Goal: Information Seeking & Learning: Learn about a topic

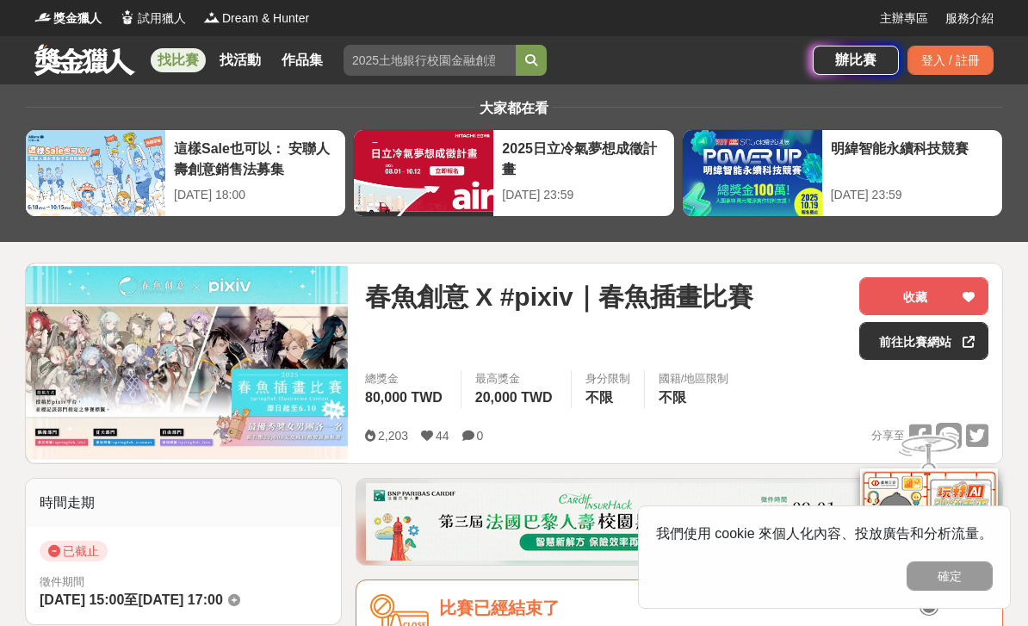
click at [76, 69] on link at bounding box center [85, 59] width 104 height 33
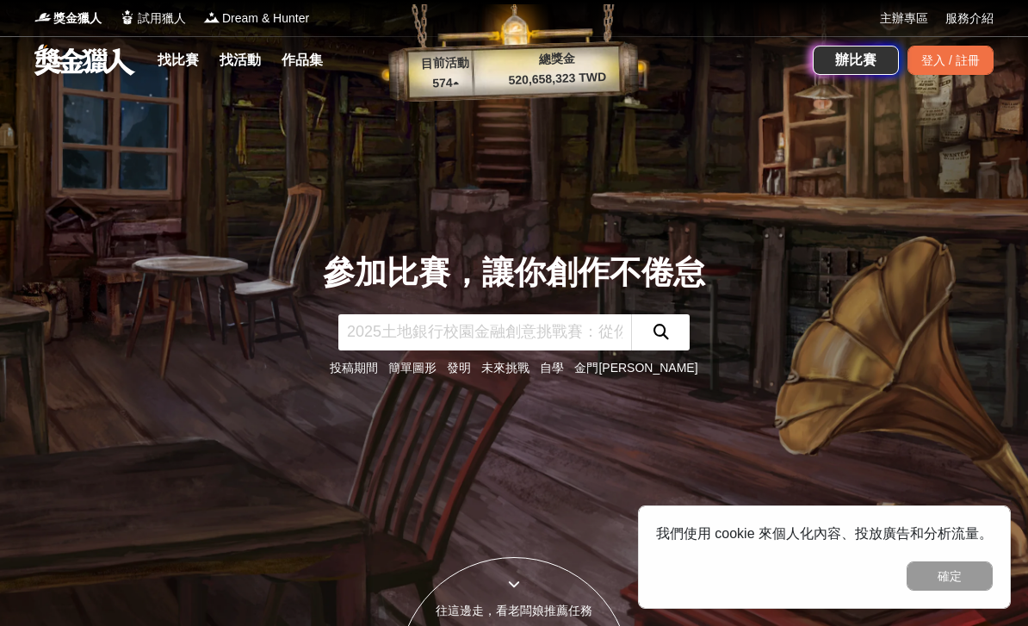
click at [491, 349] on input "text" at bounding box center [484, 332] width 293 height 36
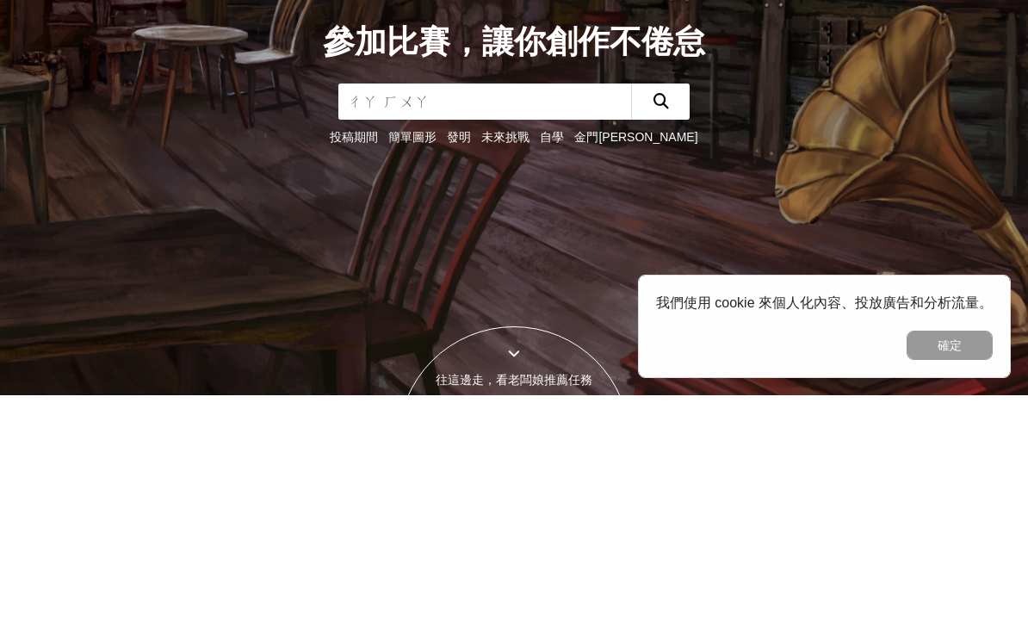
type input "插畫"
click at [660, 314] on button "submit" at bounding box center [660, 332] width 59 height 36
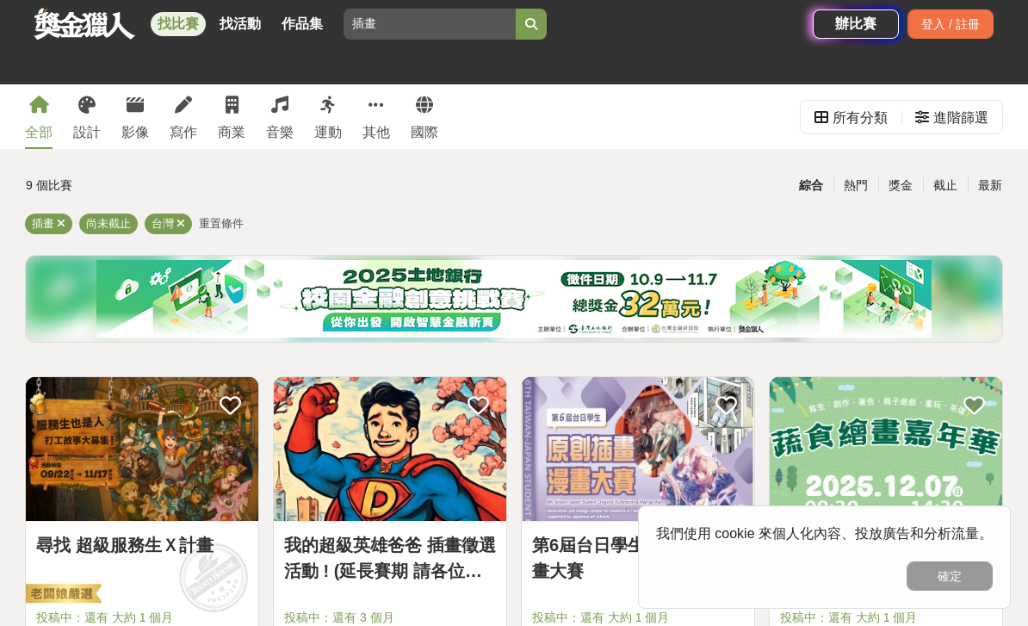
click at [425, 482] on img at bounding box center [390, 449] width 232 height 144
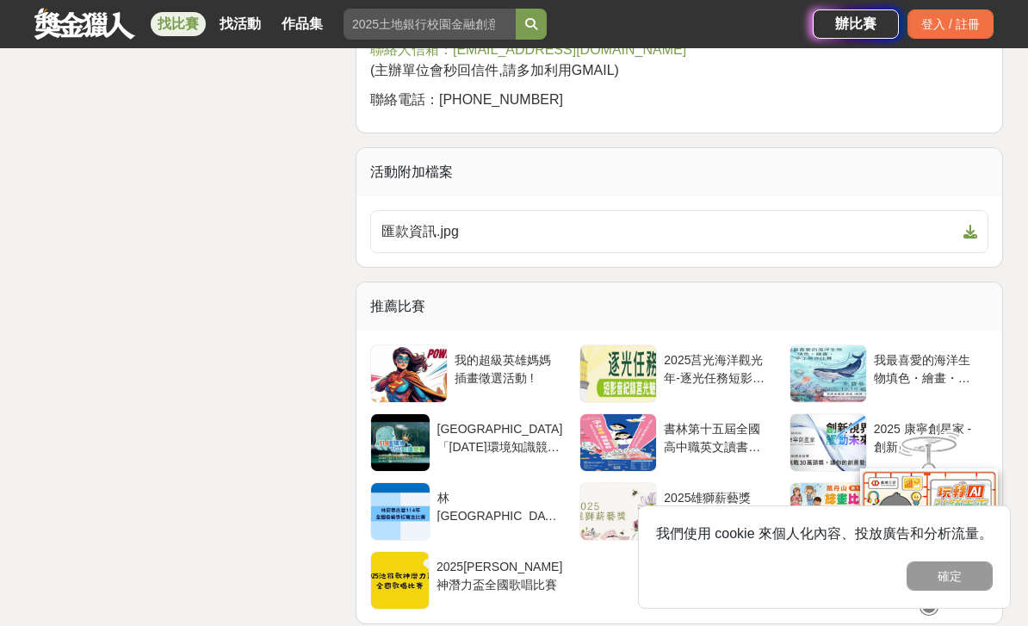
scroll to position [2593, 0]
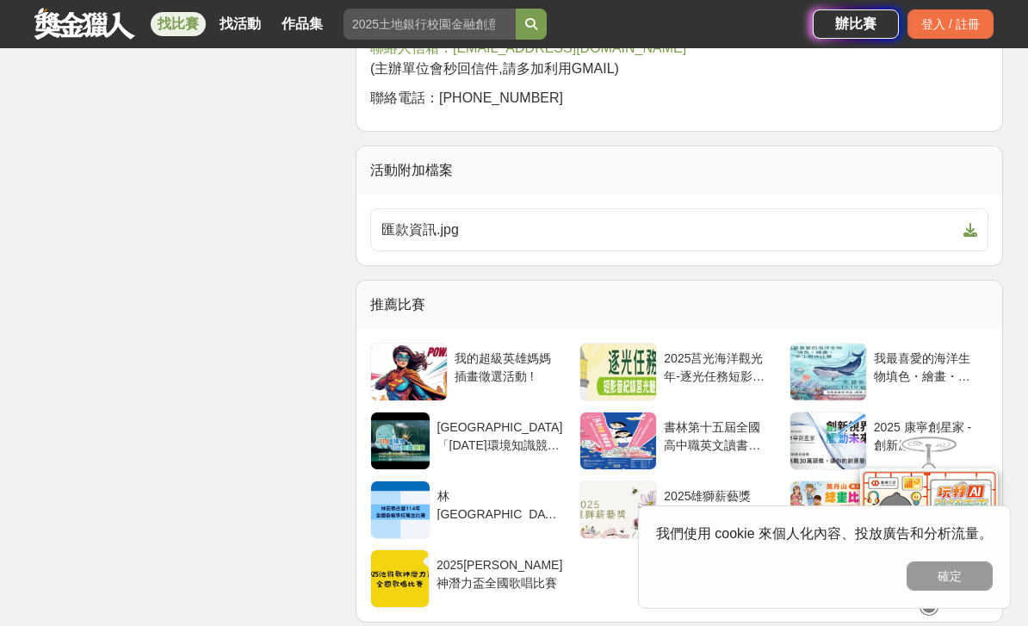
click at [420, 374] on div at bounding box center [409, 371] width 76 height 57
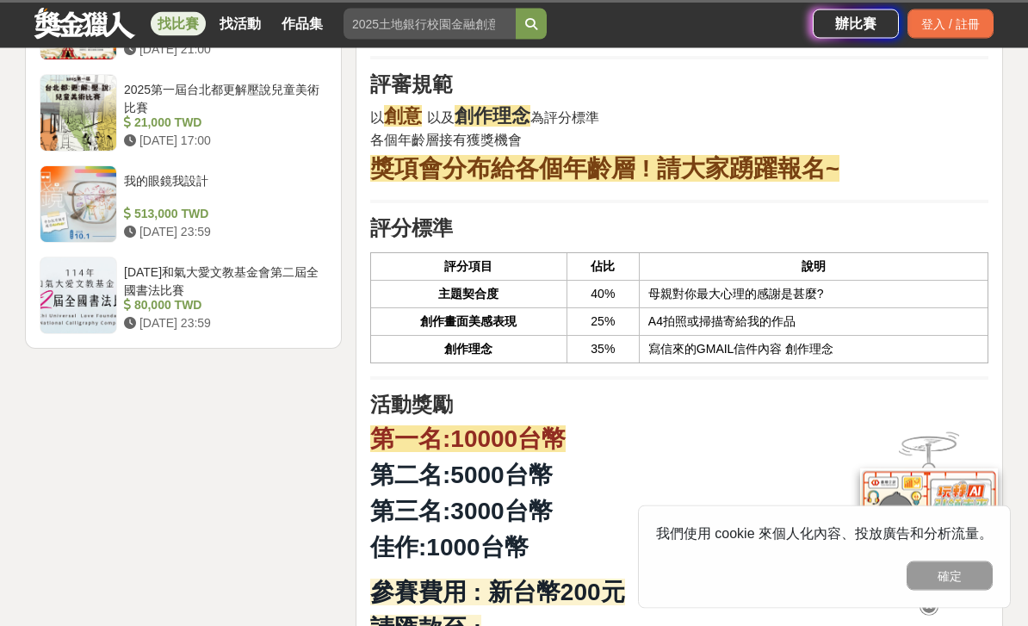
scroll to position [2292, 0]
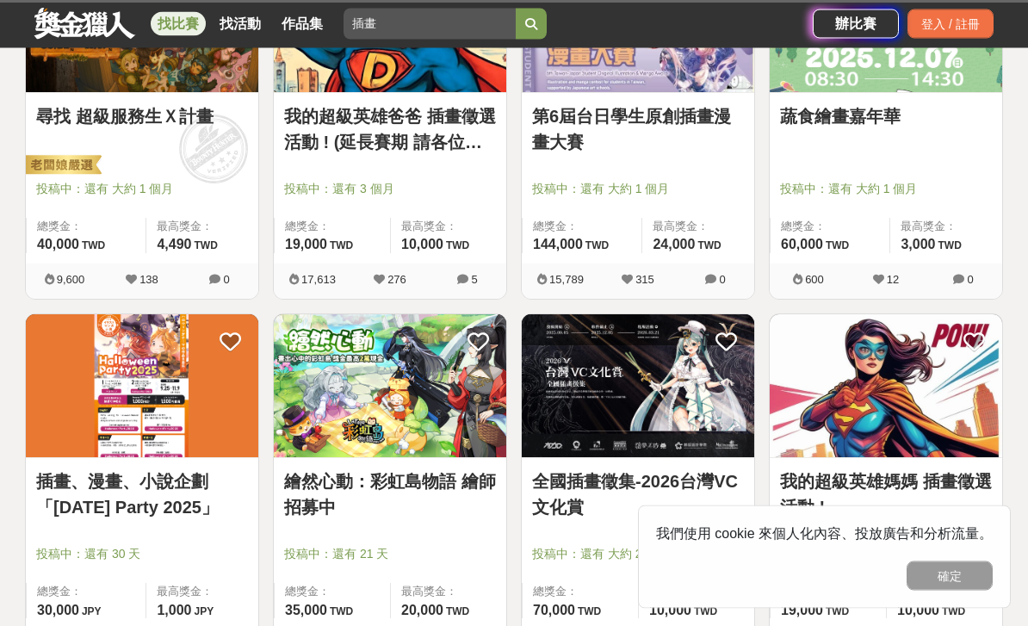
scroll to position [429, 0]
click at [936, 117] on link "蔬食繪畫嘉年華" at bounding box center [886, 116] width 212 height 26
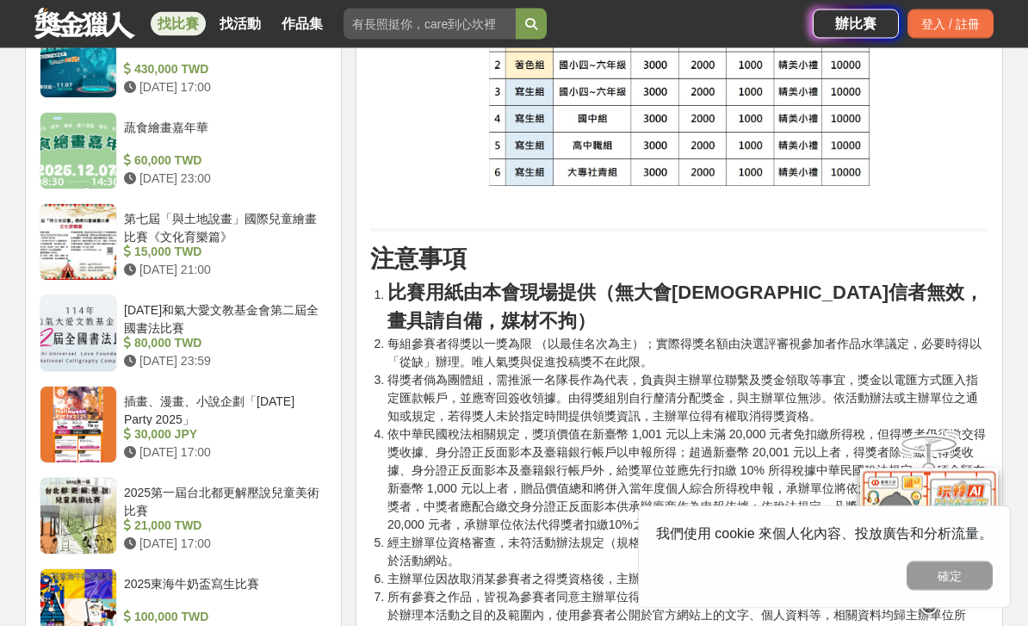
scroll to position [2077, 0]
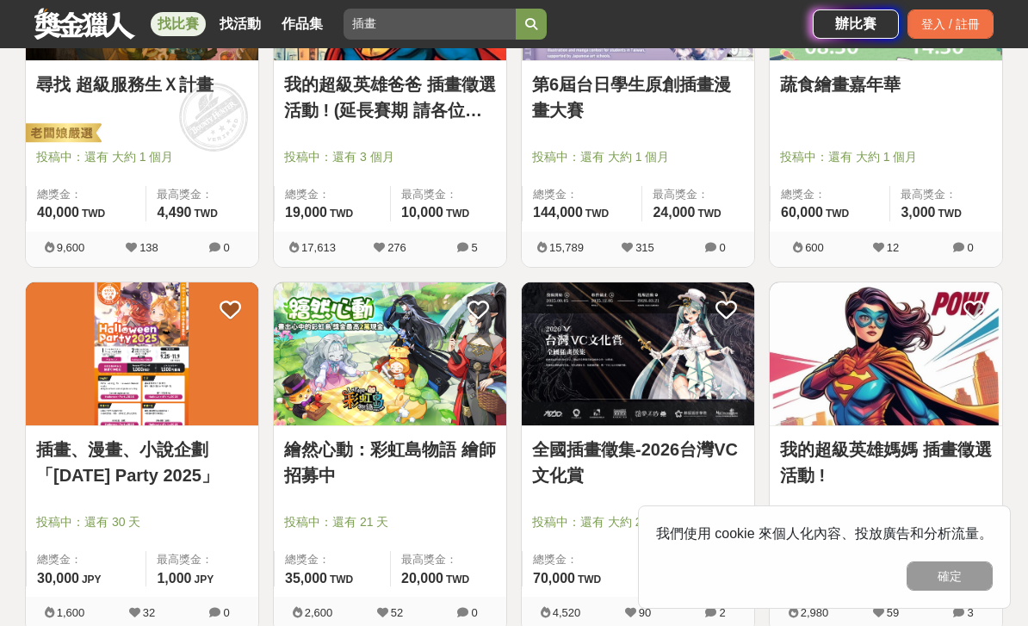
scroll to position [466, 0]
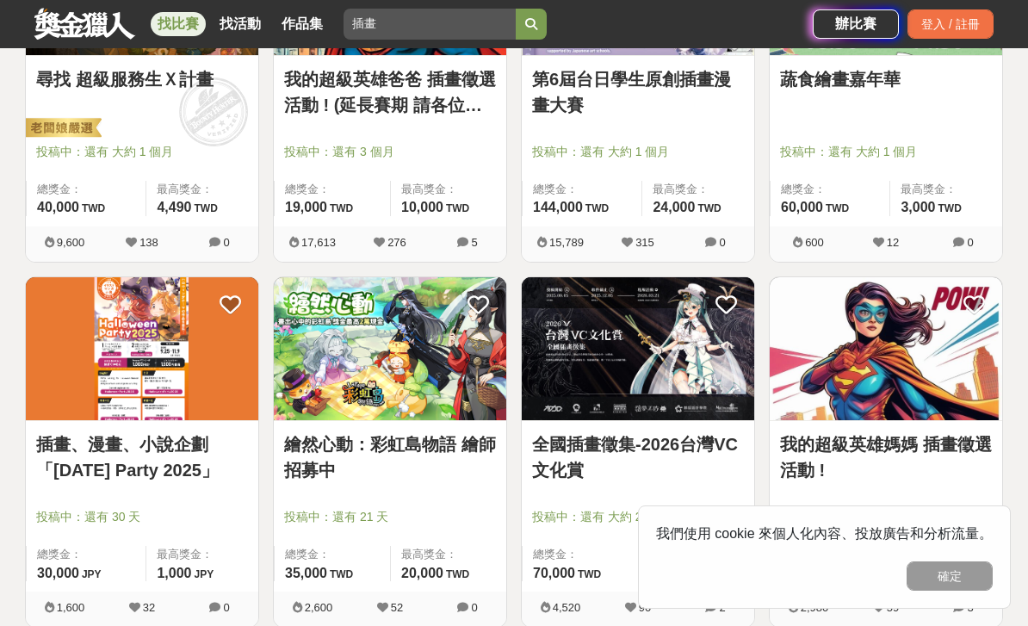
click at [71, 368] on img at bounding box center [142, 349] width 232 height 144
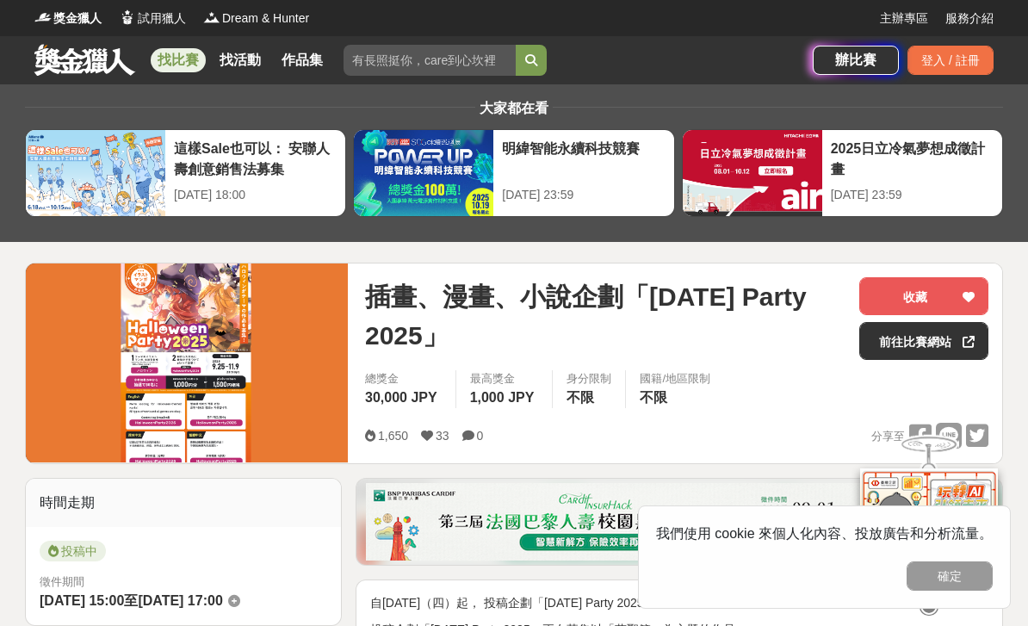
click at [923, 347] on link "前往比賽網站" at bounding box center [923, 341] width 129 height 38
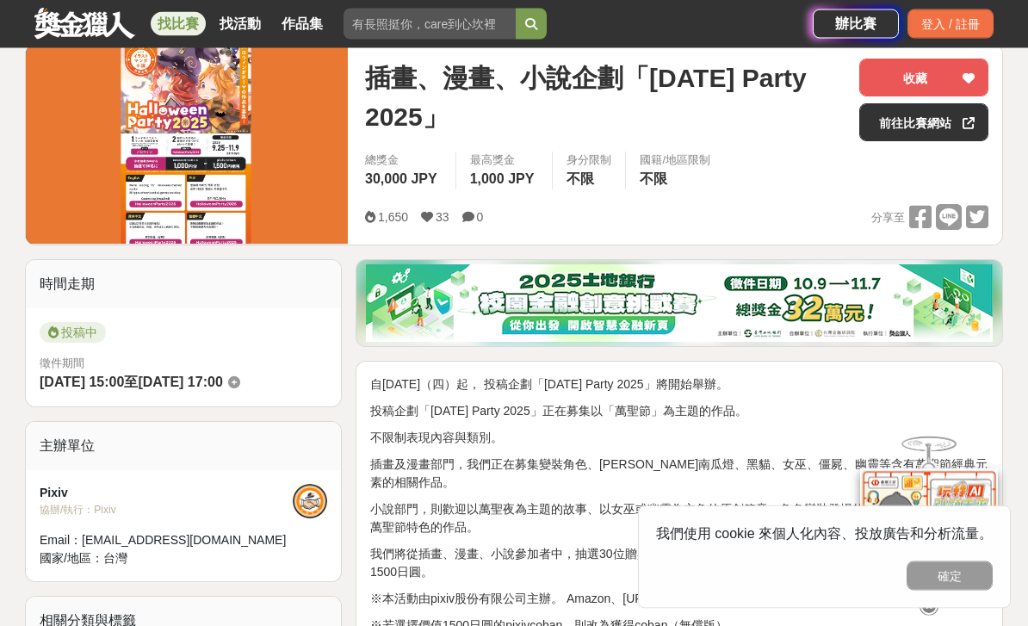
scroll to position [210, 0]
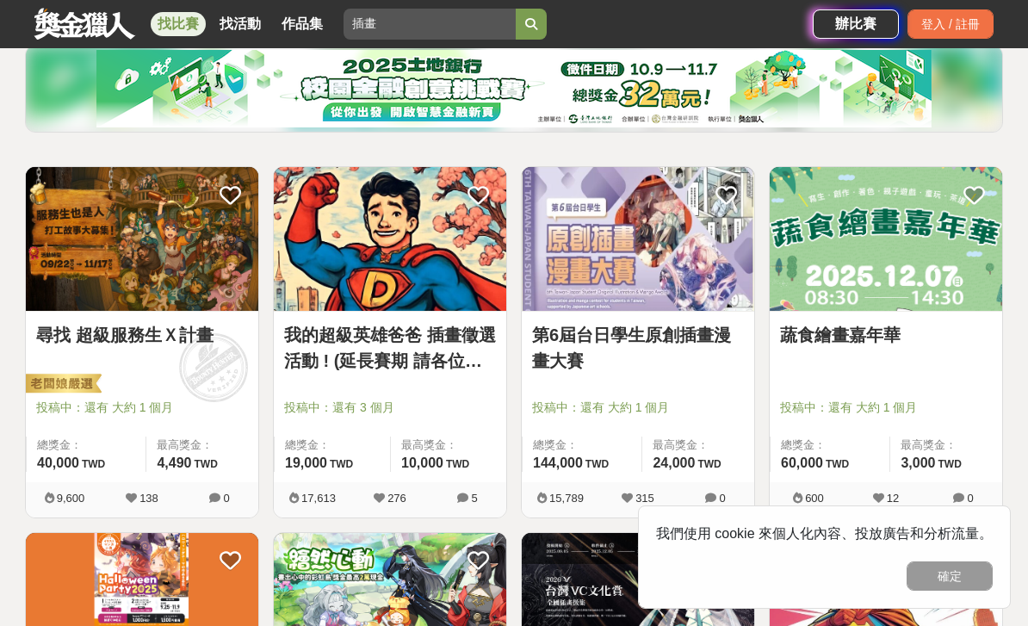
scroll to position [521, 0]
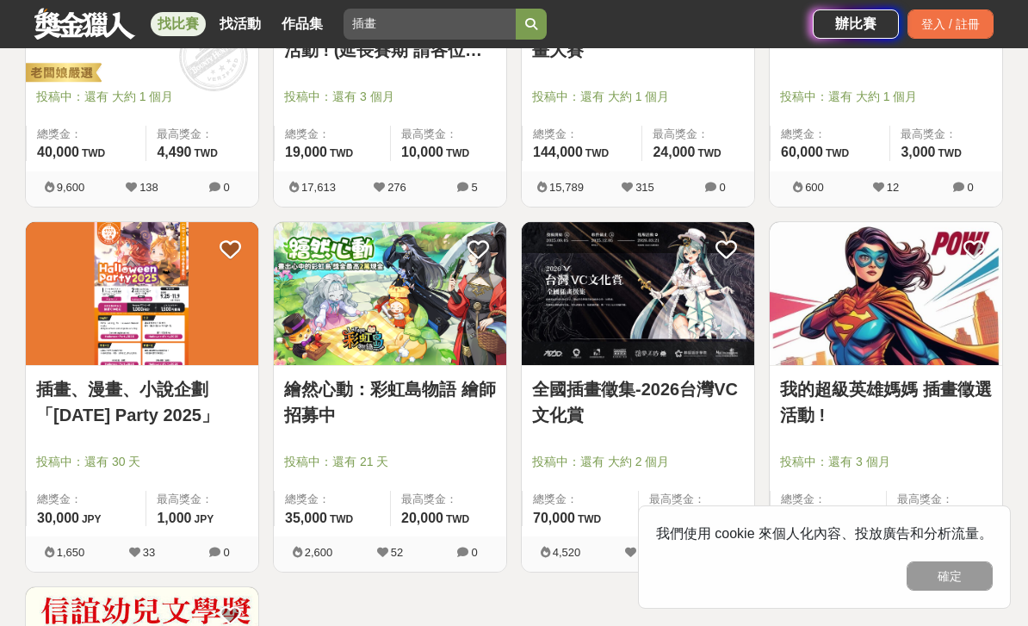
click at [700, 337] on img at bounding box center [638, 294] width 232 height 144
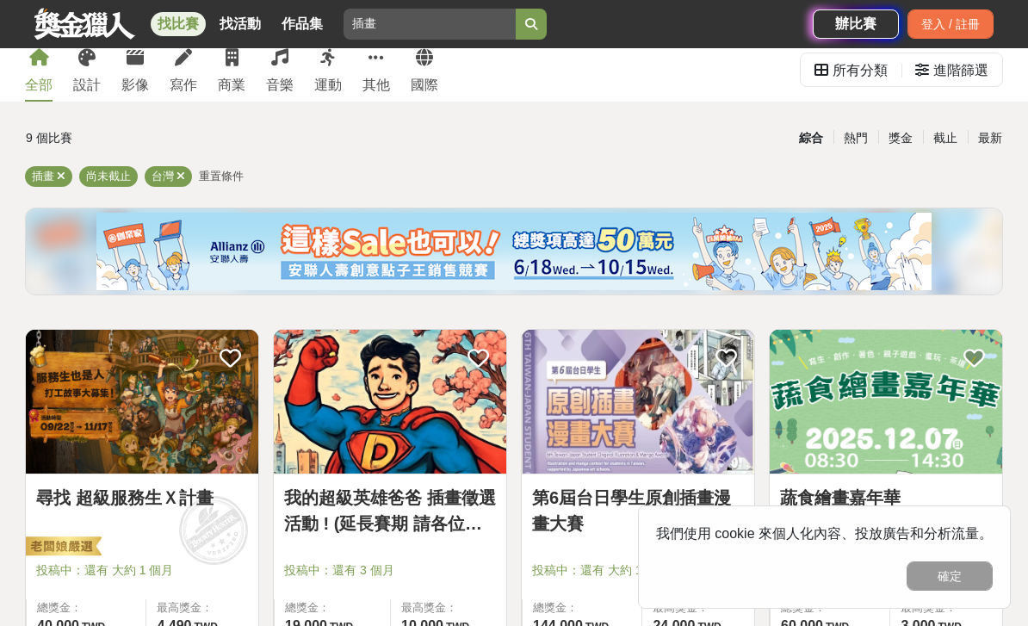
scroll to position [48, 0]
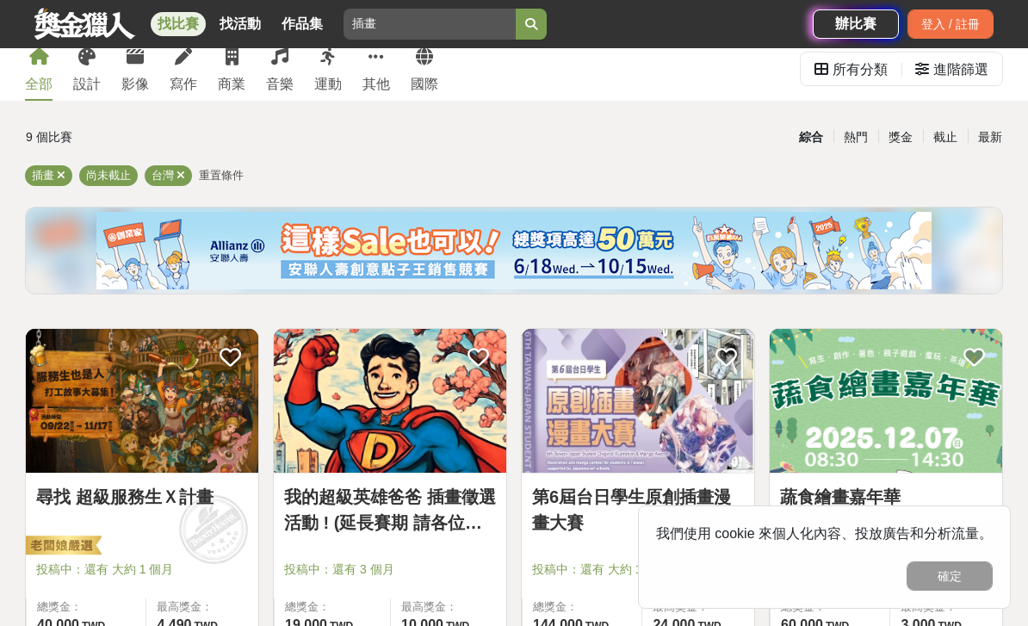
click at [203, 448] on img at bounding box center [142, 401] width 232 height 144
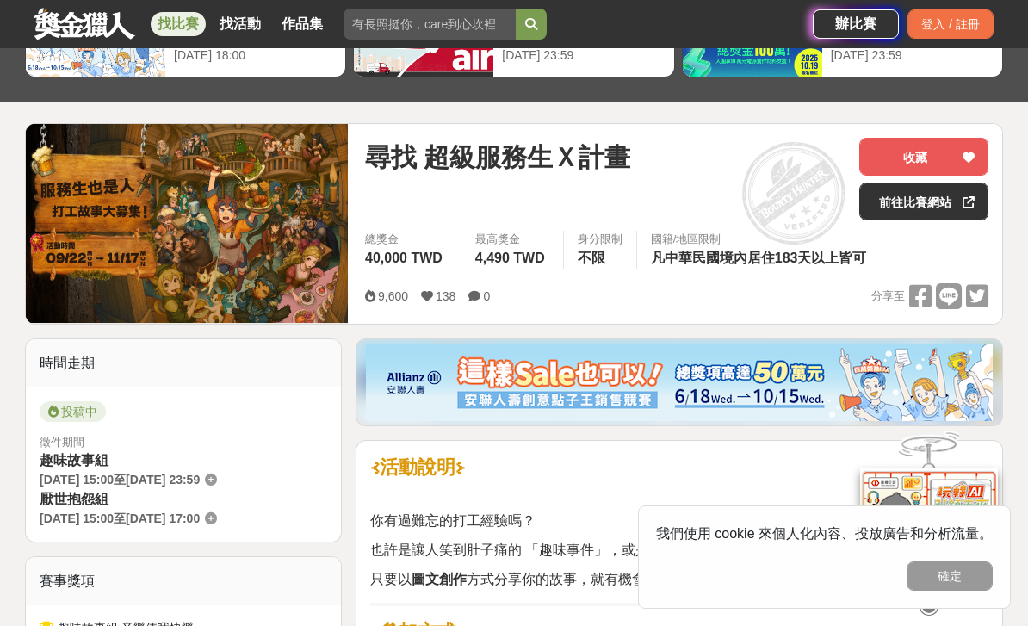
scroll to position [140, 0]
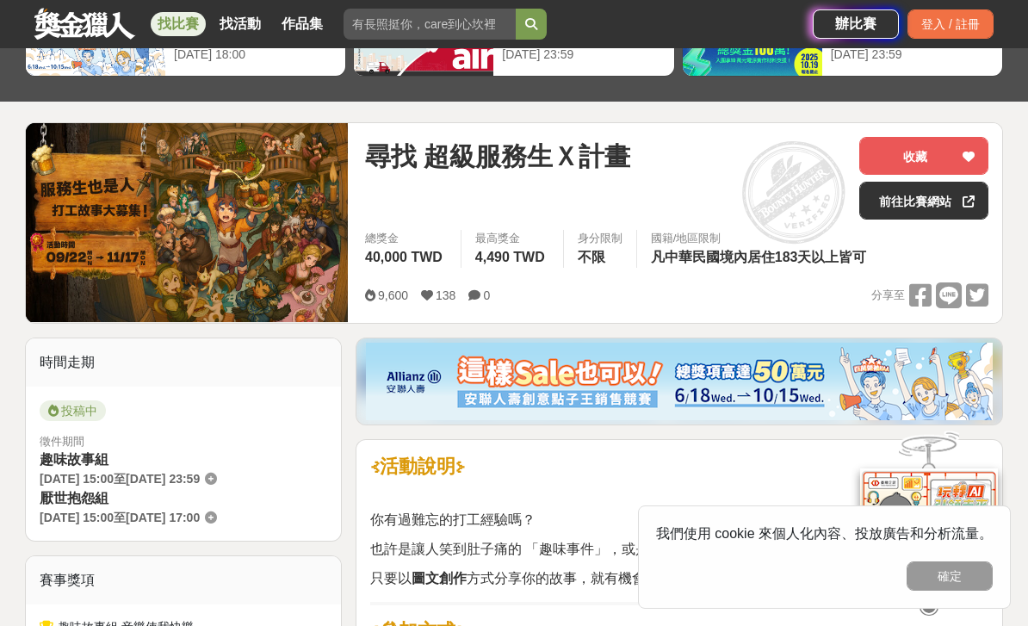
click at [954, 210] on link "前往比賽網站" at bounding box center [923, 201] width 129 height 38
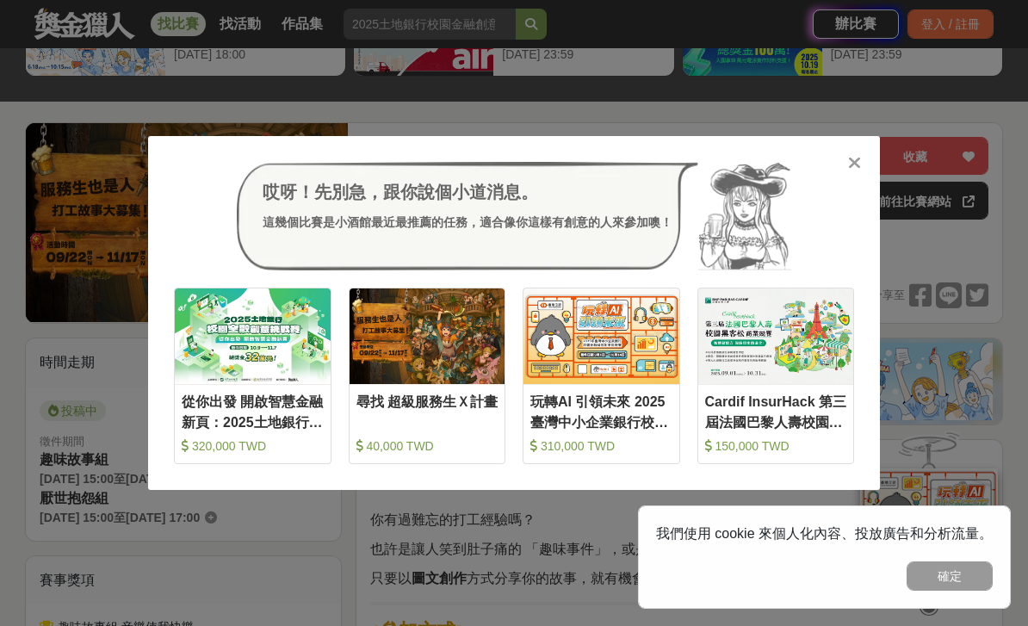
scroll to position [168, 0]
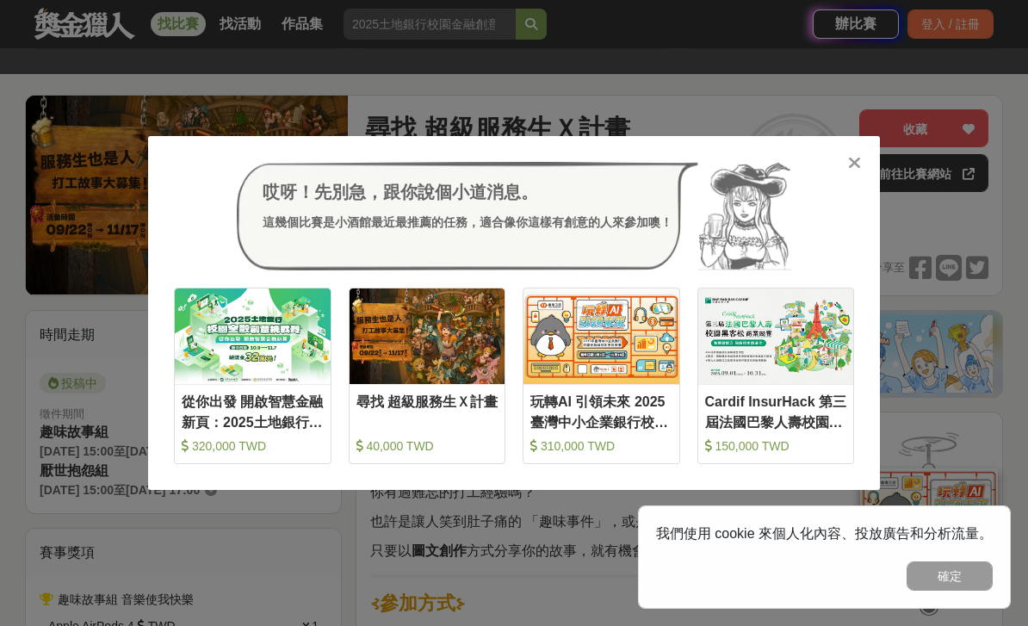
click at [860, 164] on icon at bounding box center [854, 162] width 13 height 17
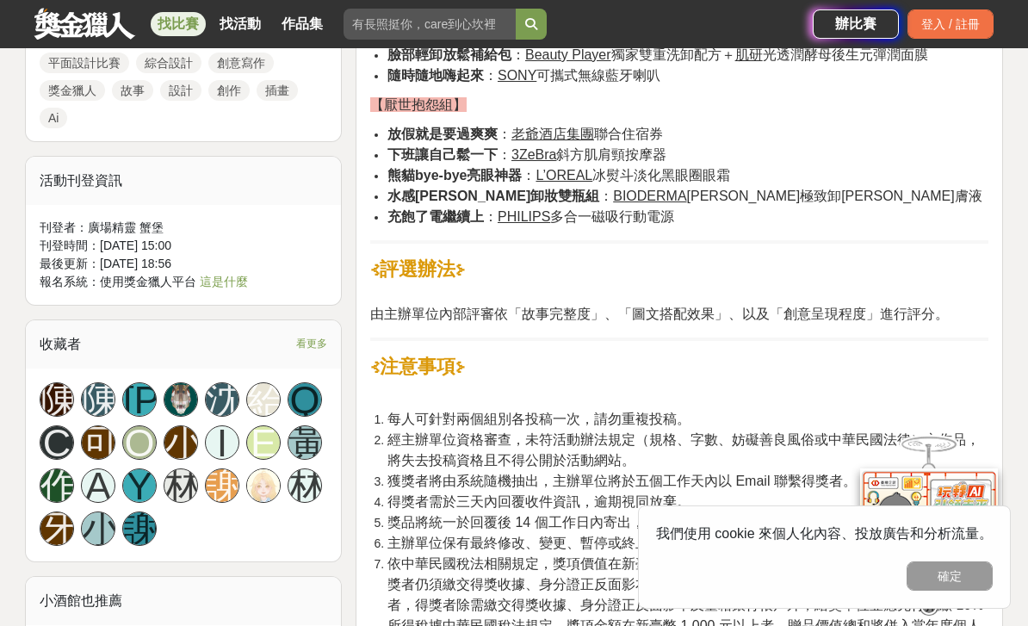
scroll to position [1702, 0]
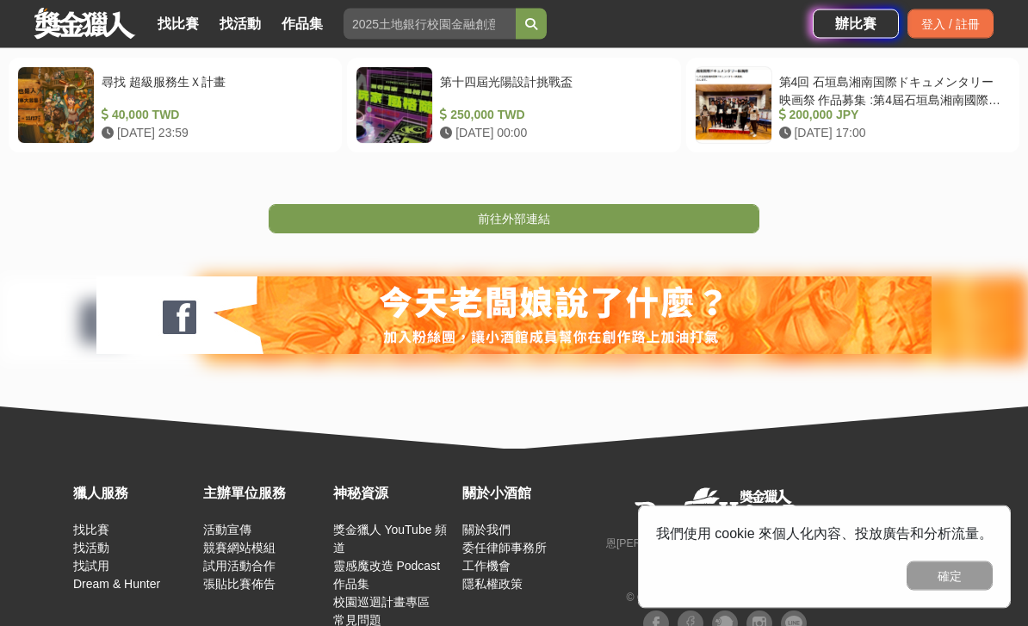
click at [670, 229] on link "前往外部連結" at bounding box center [514, 219] width 491 height 29
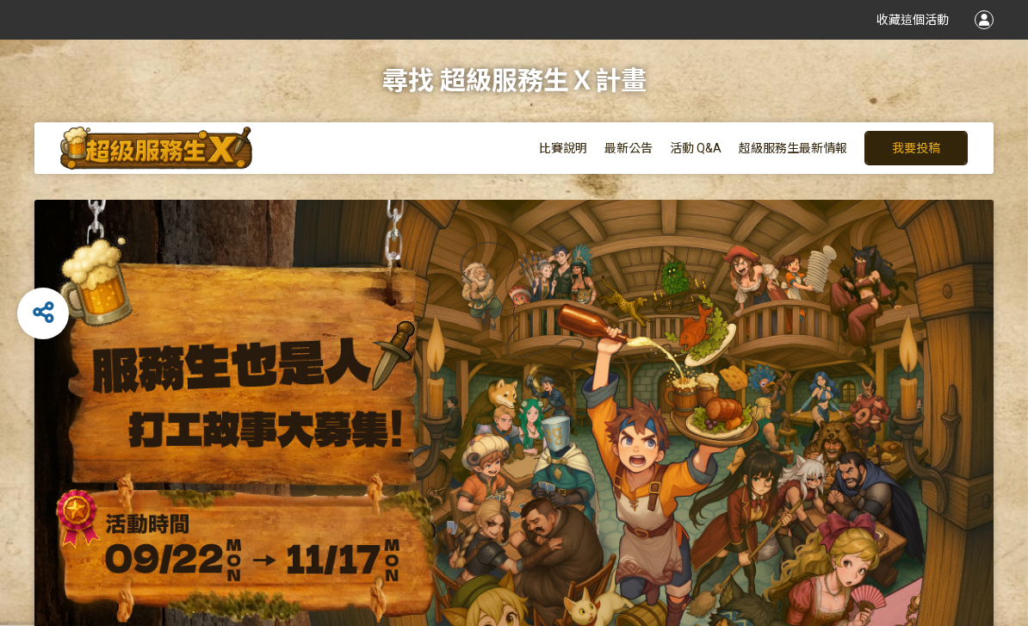
click at [194, 141] on img at bounding box center [156, 148] width 192 height 43
click at [196, 168] on img at bounding box center [156, 148] width 192 height 43
click at [917, 151] on span "我要投稿" at bounding box center [916, 148] width 48 height 14
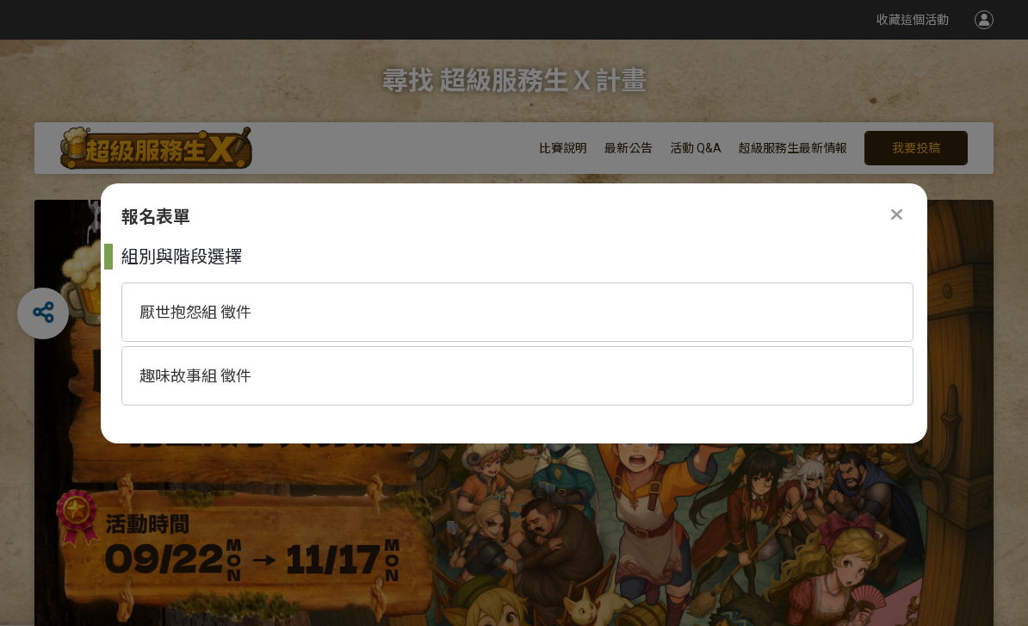
click at [182, 311] on span "厭世抱怨組 徵件" at bounding box center [195, 312] width 112 height 18
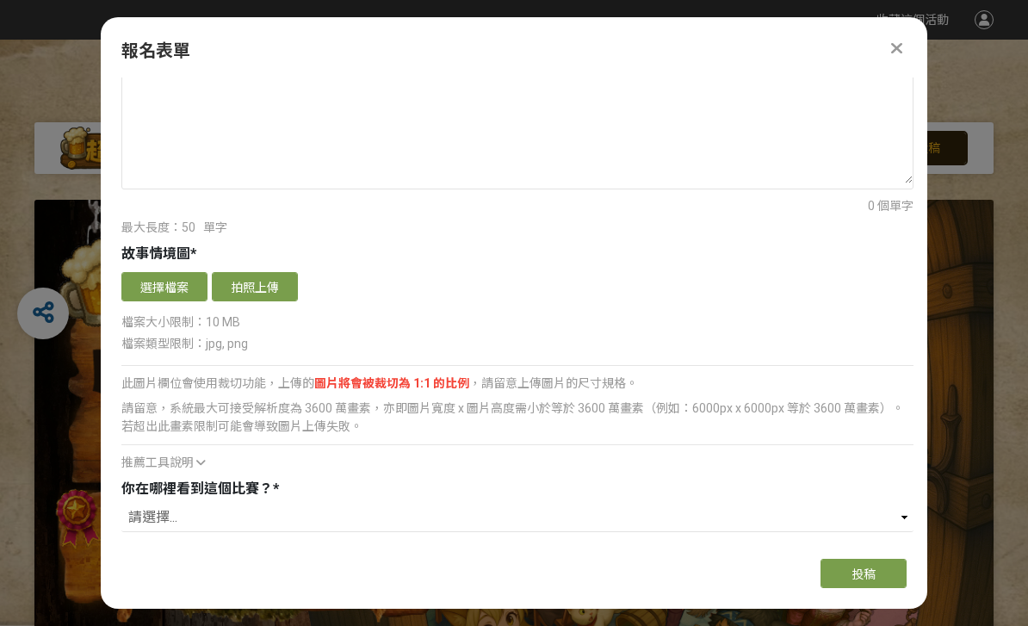
scroll to position [1008, 0]
click at [988, 127] on div "比賽說明 最新公告 活動 Q&A 超級服務生最新情報 我要投稿" at bounding box center [766, 148] width 454 height 52
click at [901, 40] on icon at bounding box center [896, 48] width 11 height 17
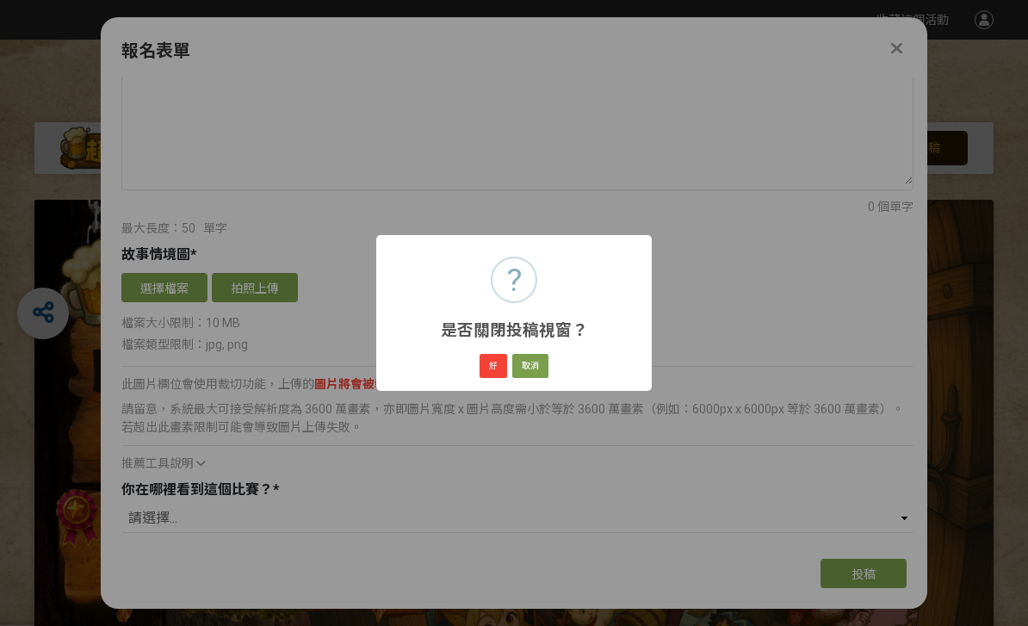
click at [497, 372] on button "好" at bounding box center [493, 366] width 28 height 24
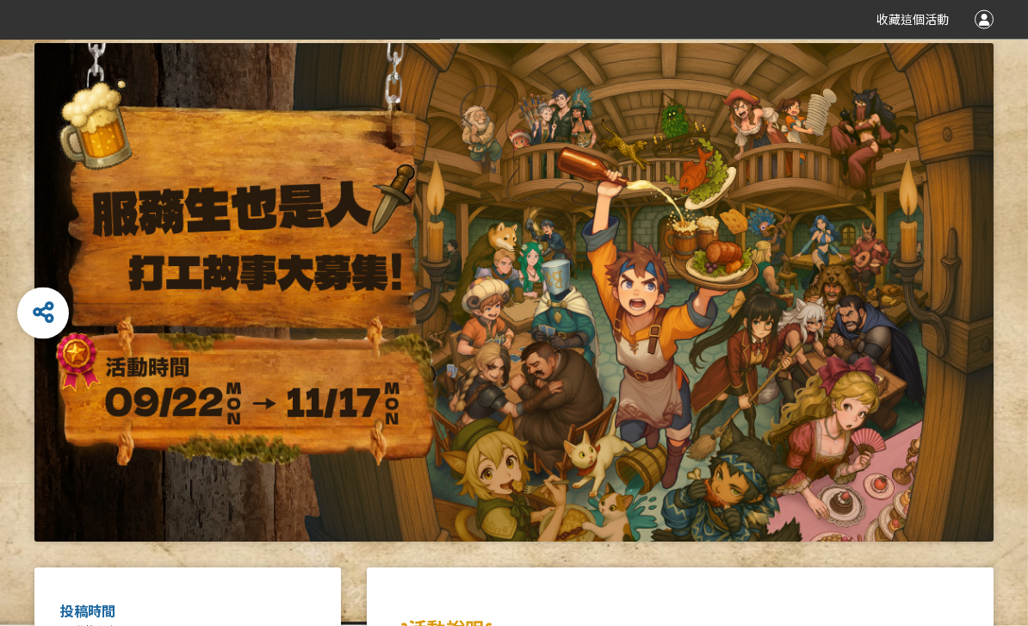
scroll to position [0, 0]
